Goal: Share content

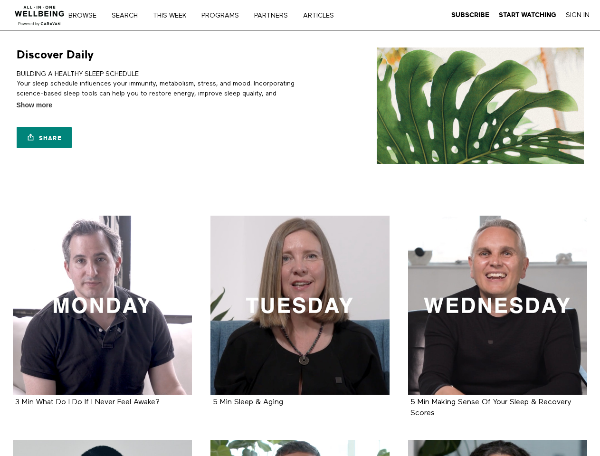
click at [129, 15] on link "Search" at bounding box center [127, 15] width 39 height 7
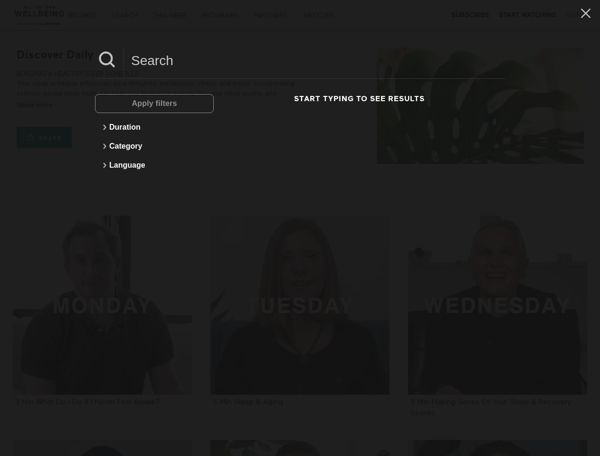
click at [44, 137] on link "Share" at bounding box center [44, 137] width 55 height 21
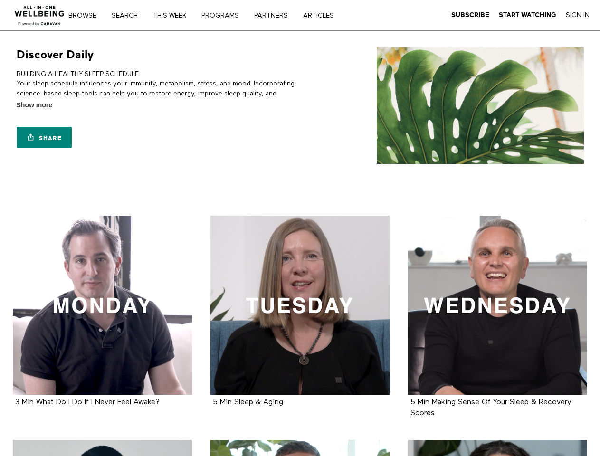
click at [129, 15] on link "Search" at bounding box center [127, 15] width 39 height 7
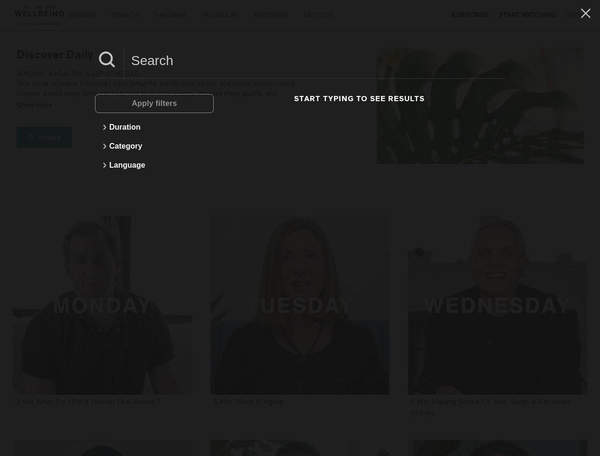
click at [44, 137] on link "Share" at bounding box center [44, 137] width 55 height 21
